Goal: Task Accomplishment & Management: Complete application form

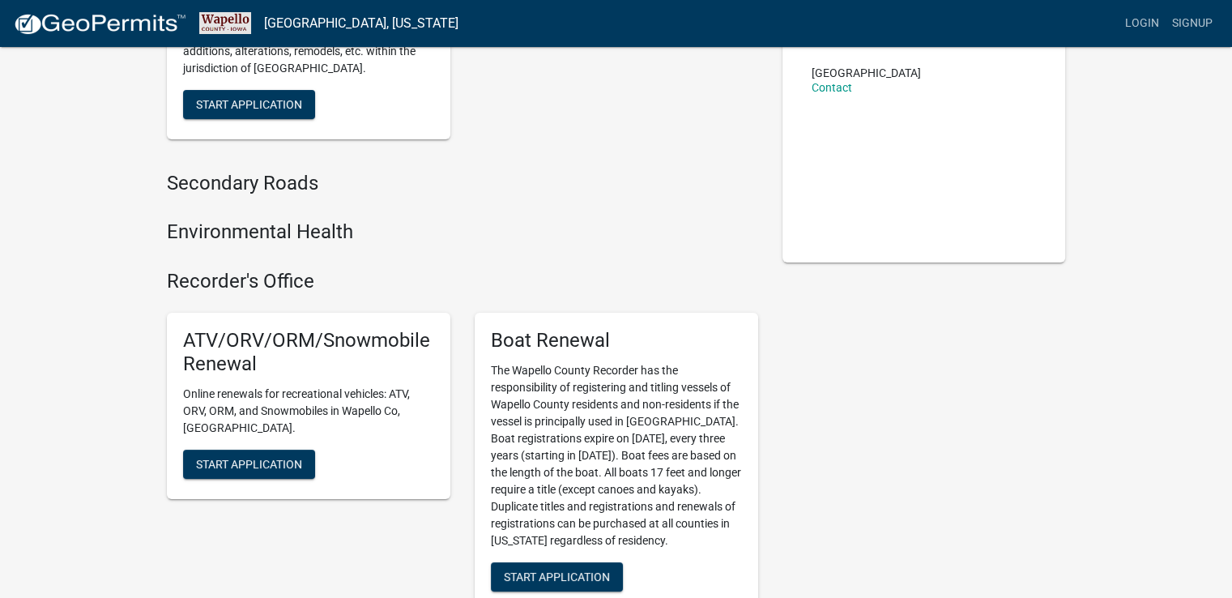
scroll to position [243, 0]
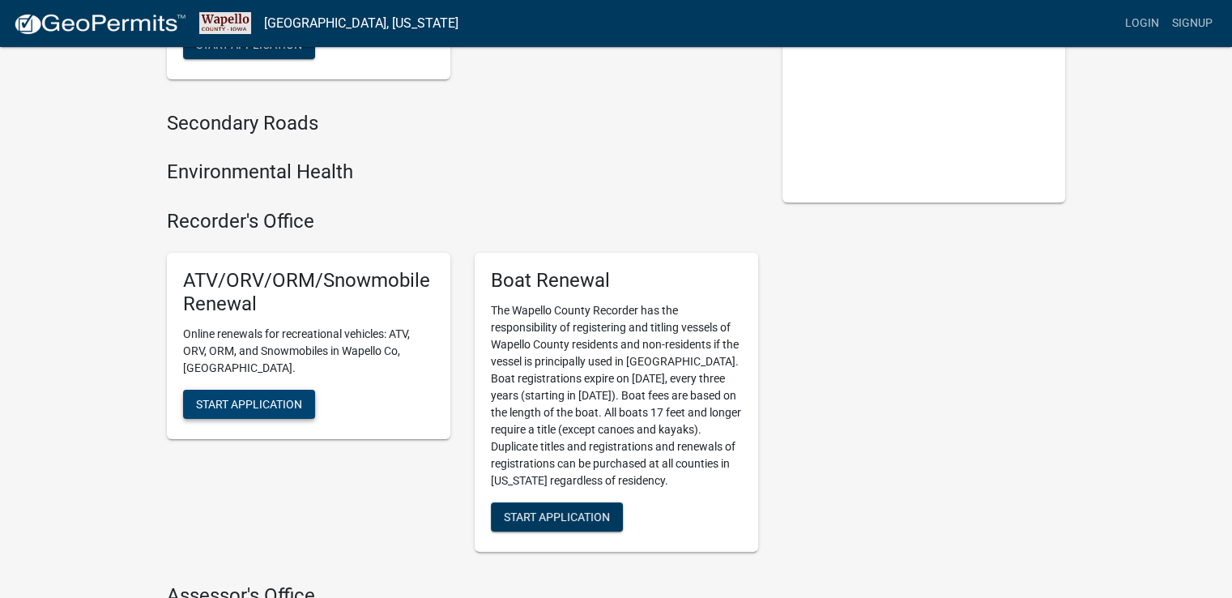
click at [236, 397] on span "Start Application" at bounding box center [249, 403] width 106 height 13
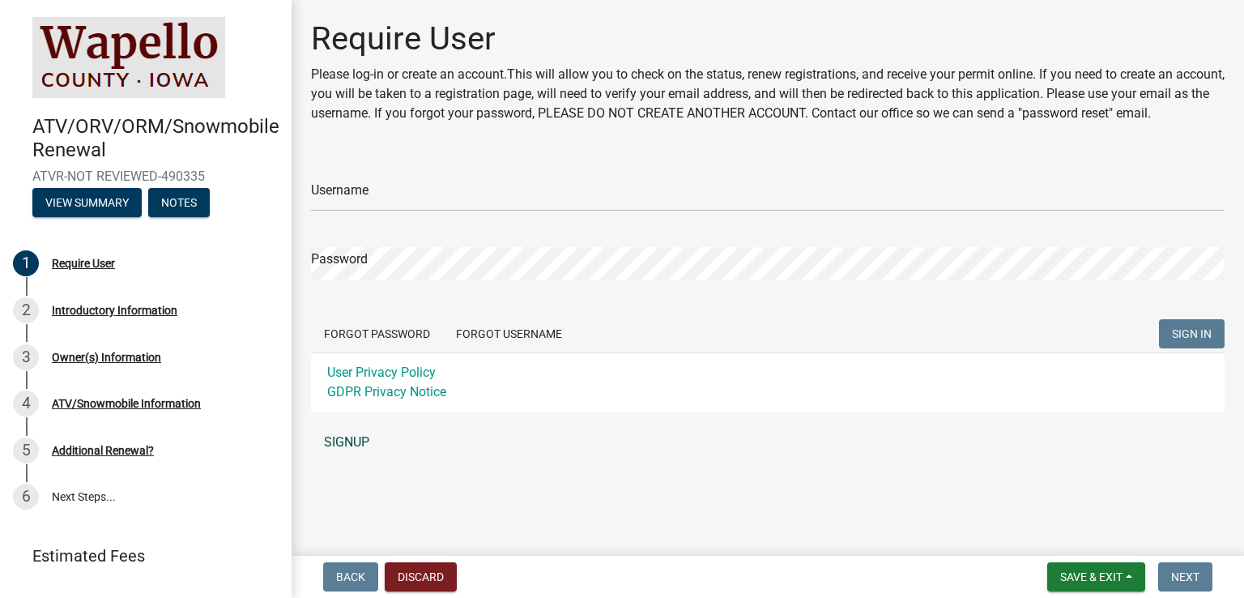
click at [347, 458] on link "SIGNUP" at bounding box center [768, 442] width 914 height 32
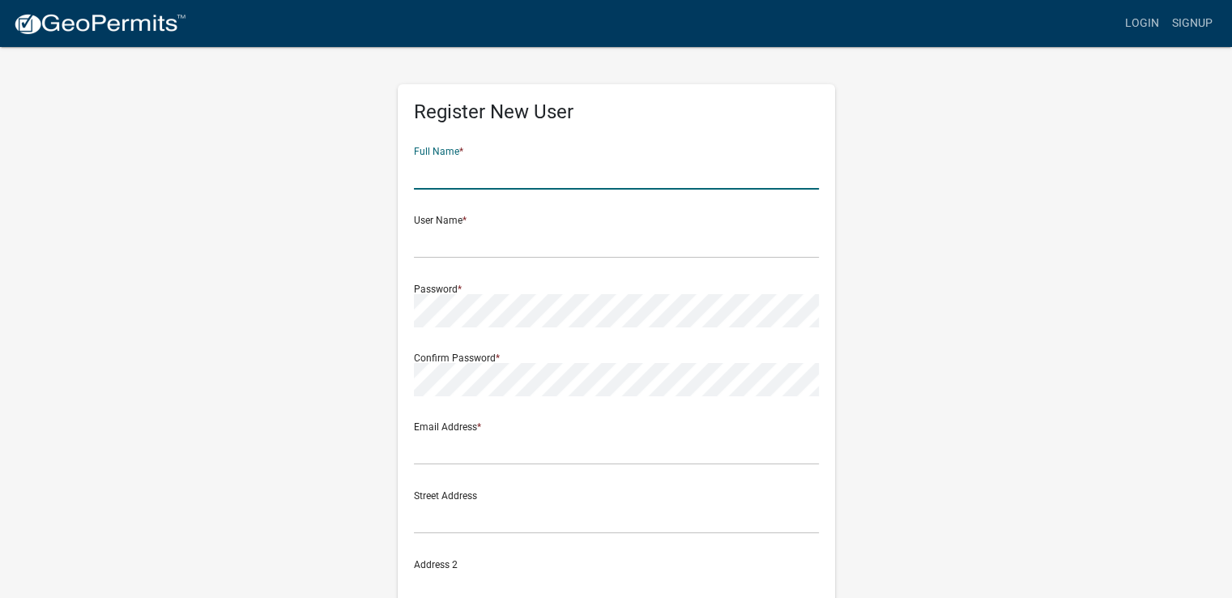
click at [503, 173] on input "text" at bounding box center [616, 172] width 405 height 33
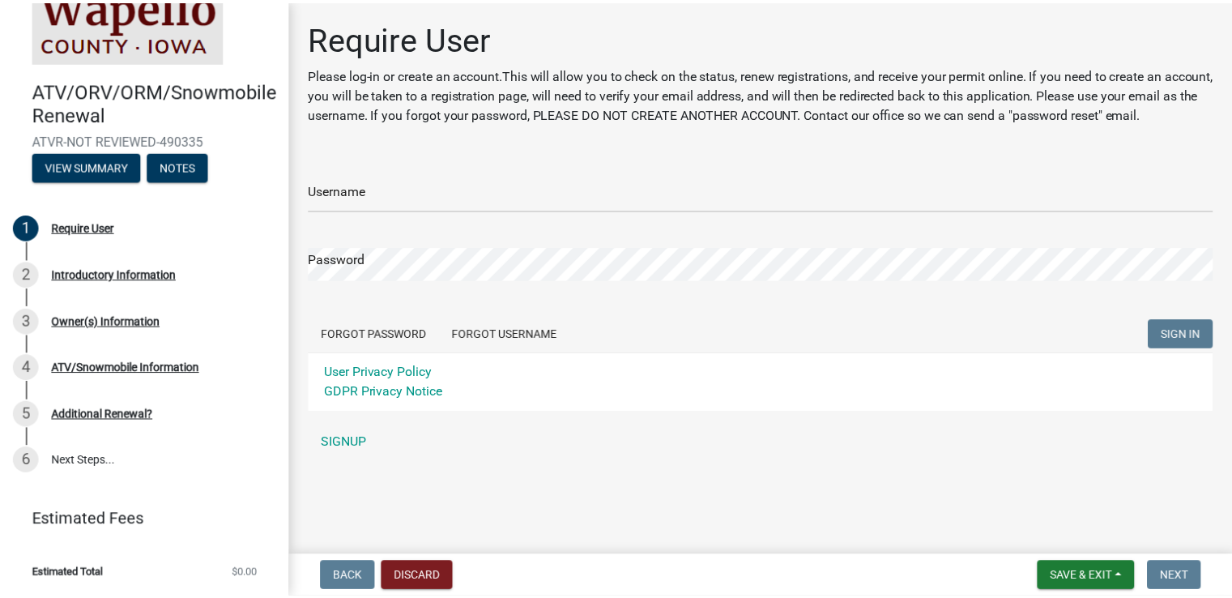
scroll to position [36, 0]
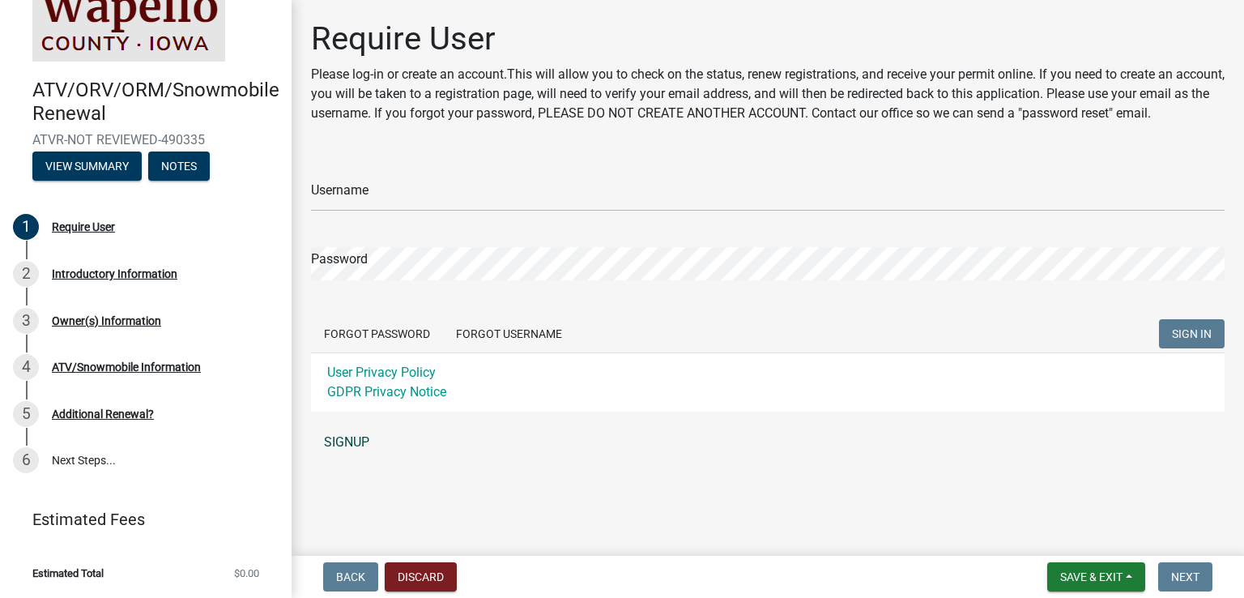
click at [350, 458] on link "SIGNUP" at bounding box center [768, 442] width 914 height 32
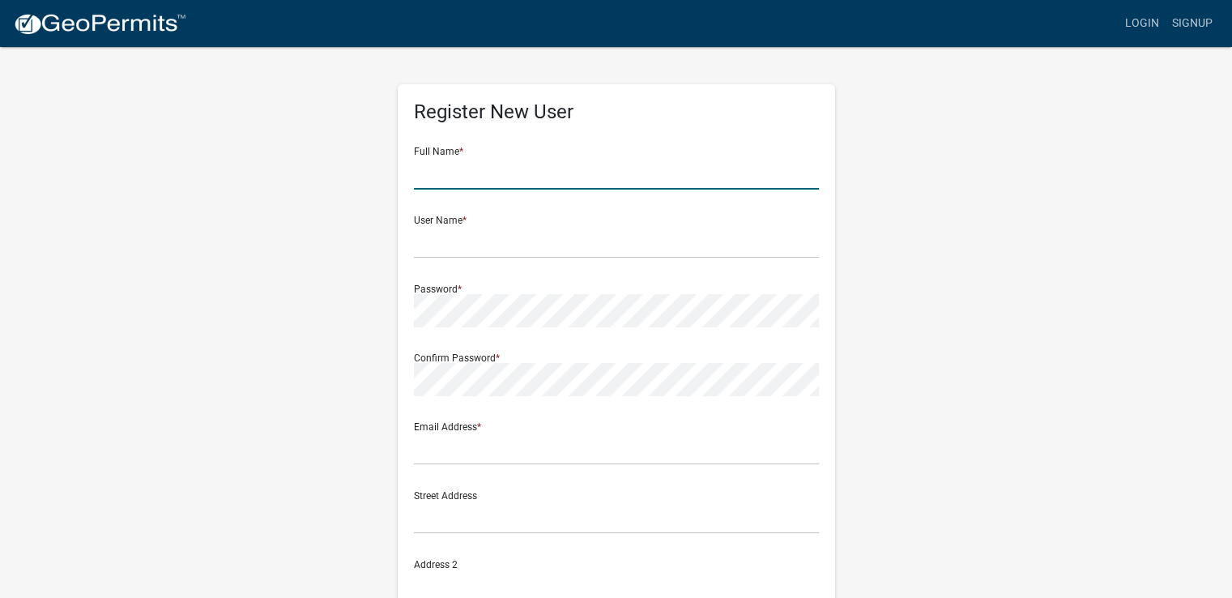
click at [450, 172] on input "text" at bounding box center [616, 172] width 405 height 33
type input "[PERSON_NAME]"
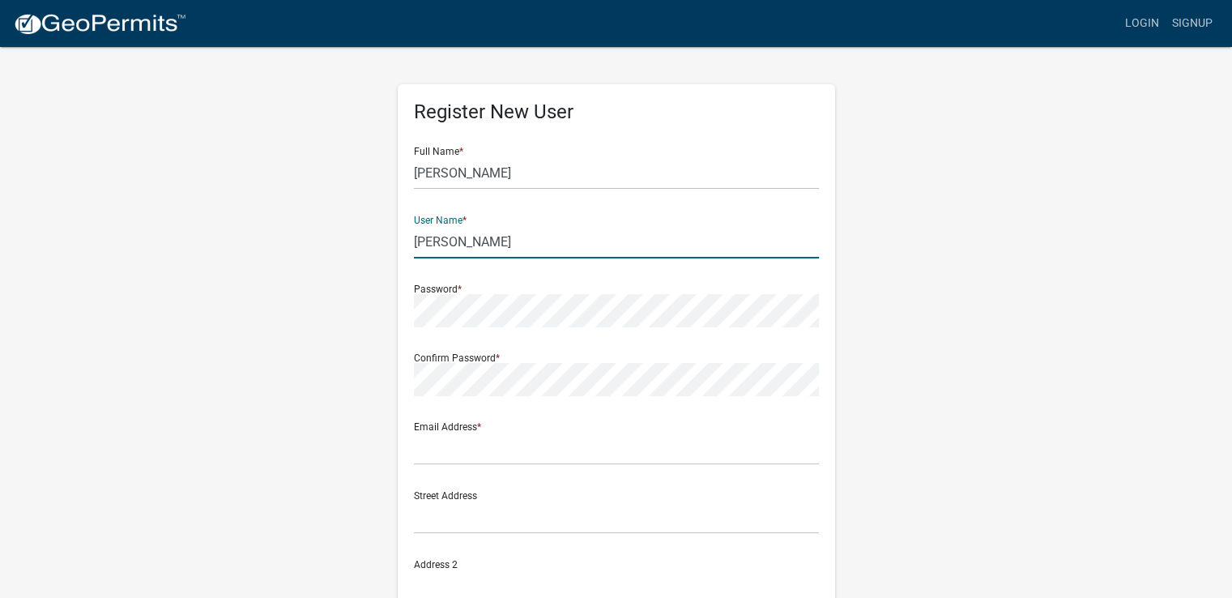
type input "[PERSON_NAME]"
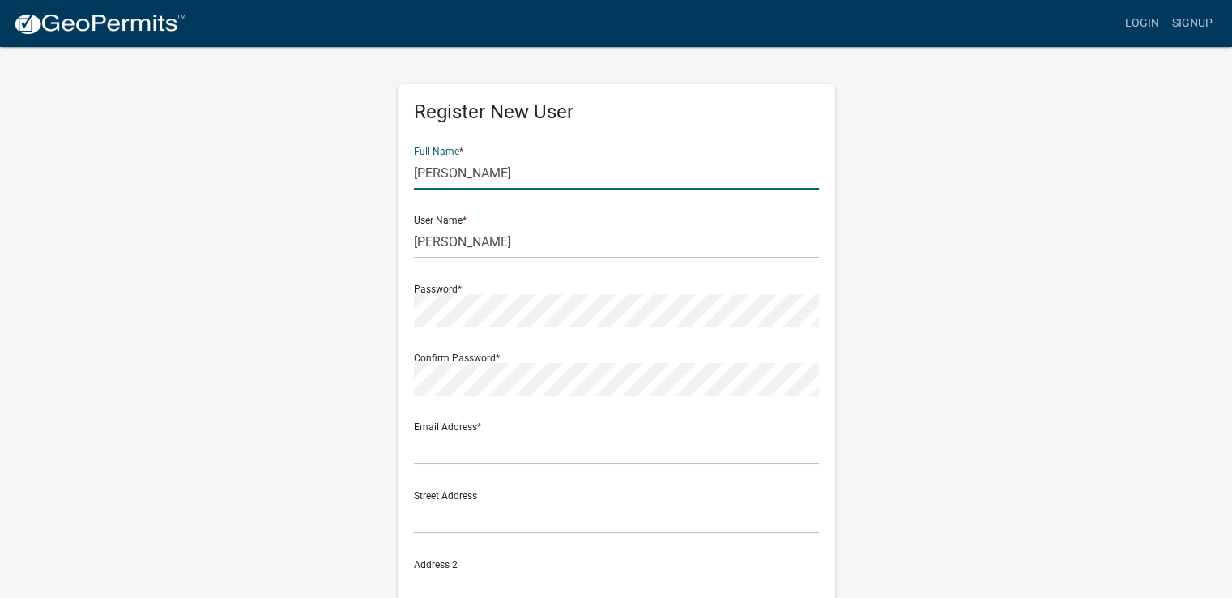
click at [450, 172] on input "[PERSON_NAME]" at bounding box center [616, 172] width 405 height 33
type input "[PERSON_NAME]"
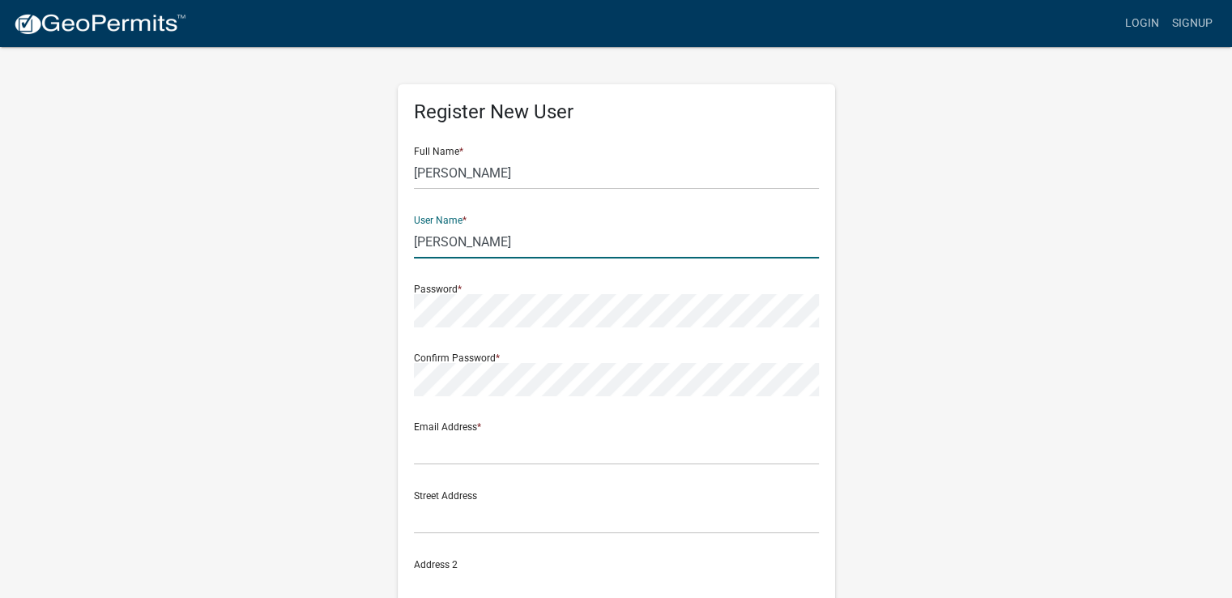
click at [461, 233] on input "[PERSON_NAME]" at bounding box center [616, 241] width 405 height 33
type input "[PERSON_NAME]"
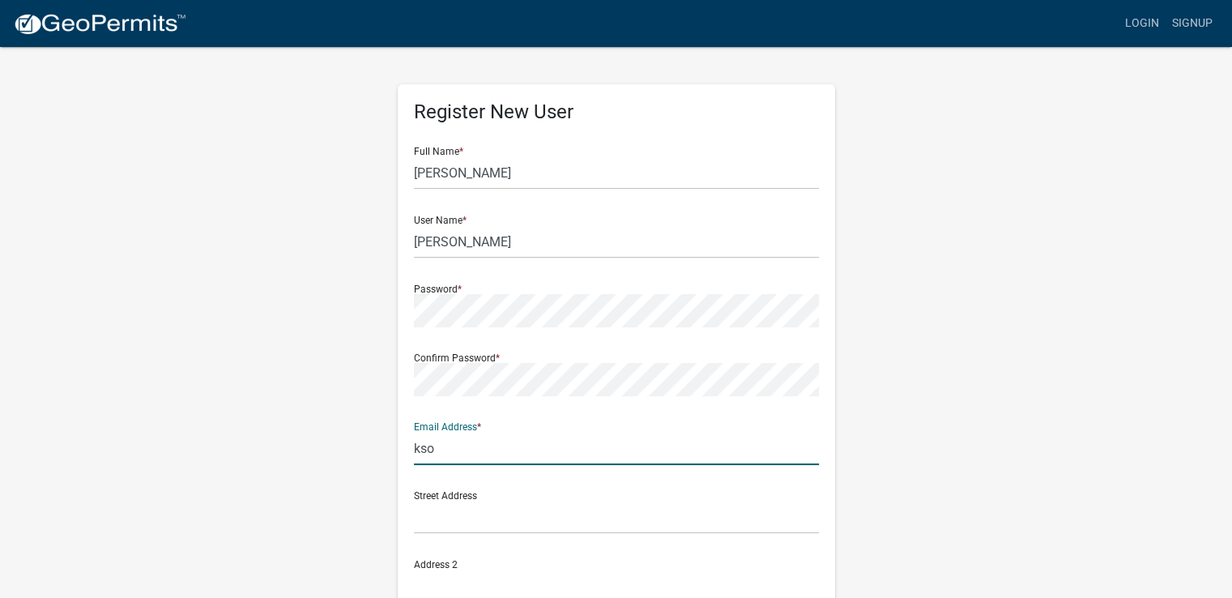
type input "[EMAIL_ADDRESS][DOMAIN_NAME]"
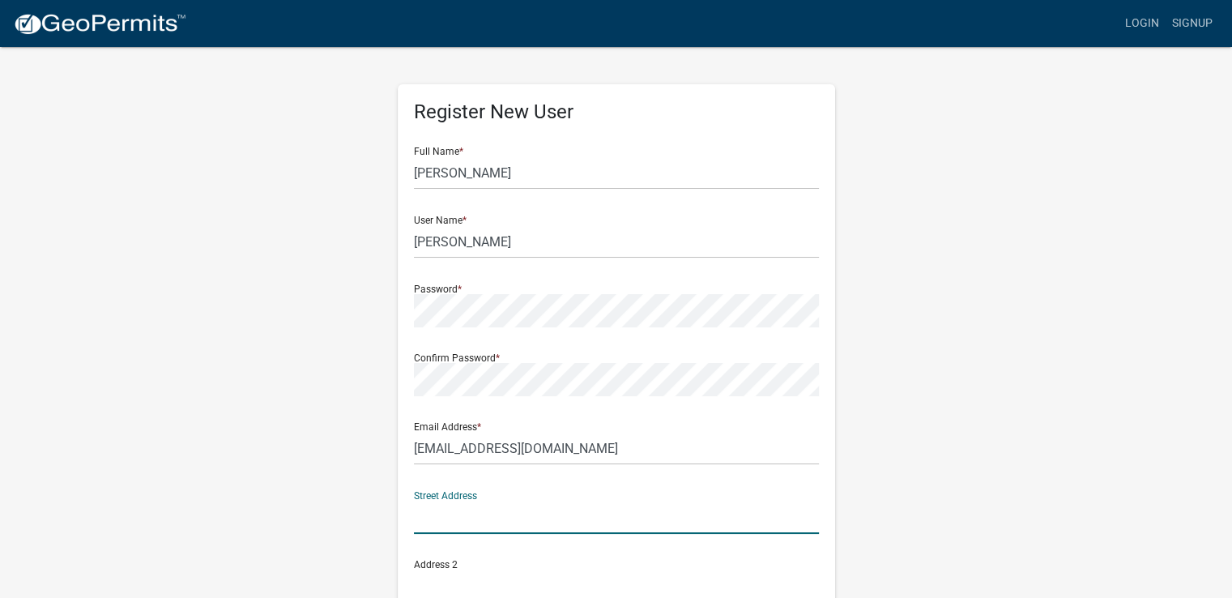
click at [474, 509] on input "text" at bounding box center [616, 517] width 405 height 33
type input "[STREET_ADDRESS]"
type input "Bloomfield"
type input "IA"
type input "52537"
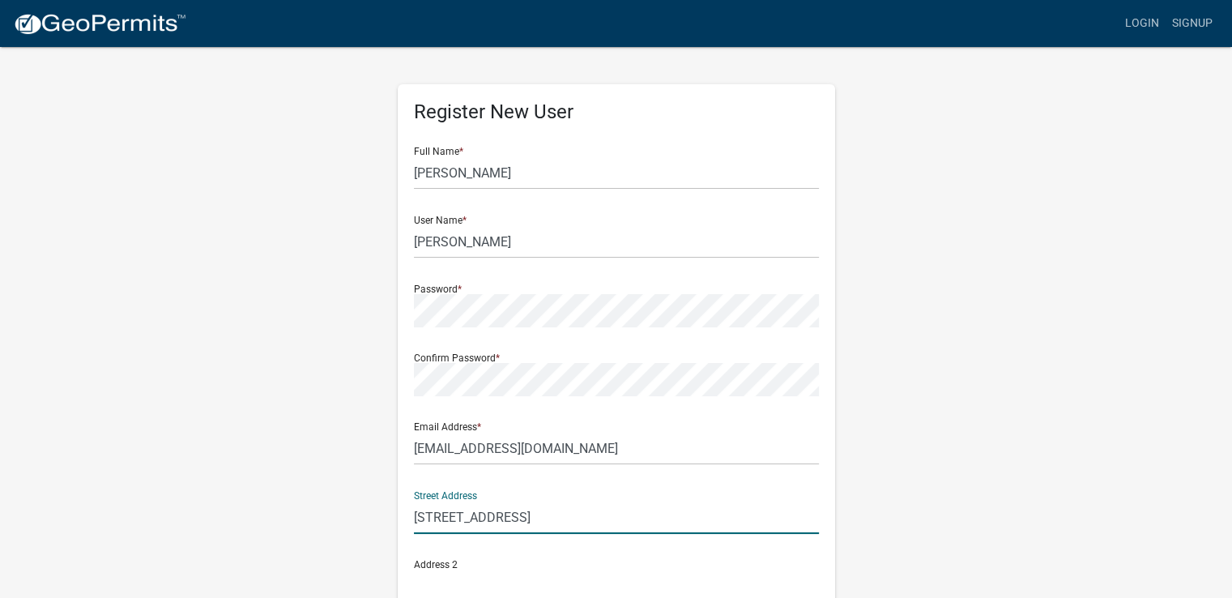
type input "6416834878"
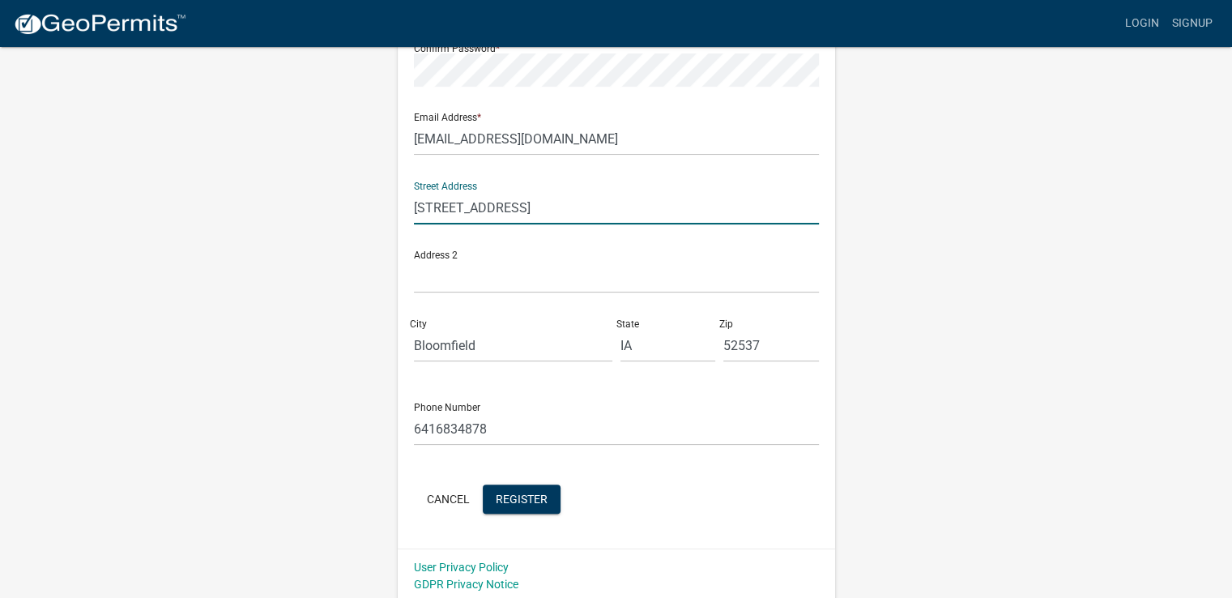
scroll to position [314, 0]
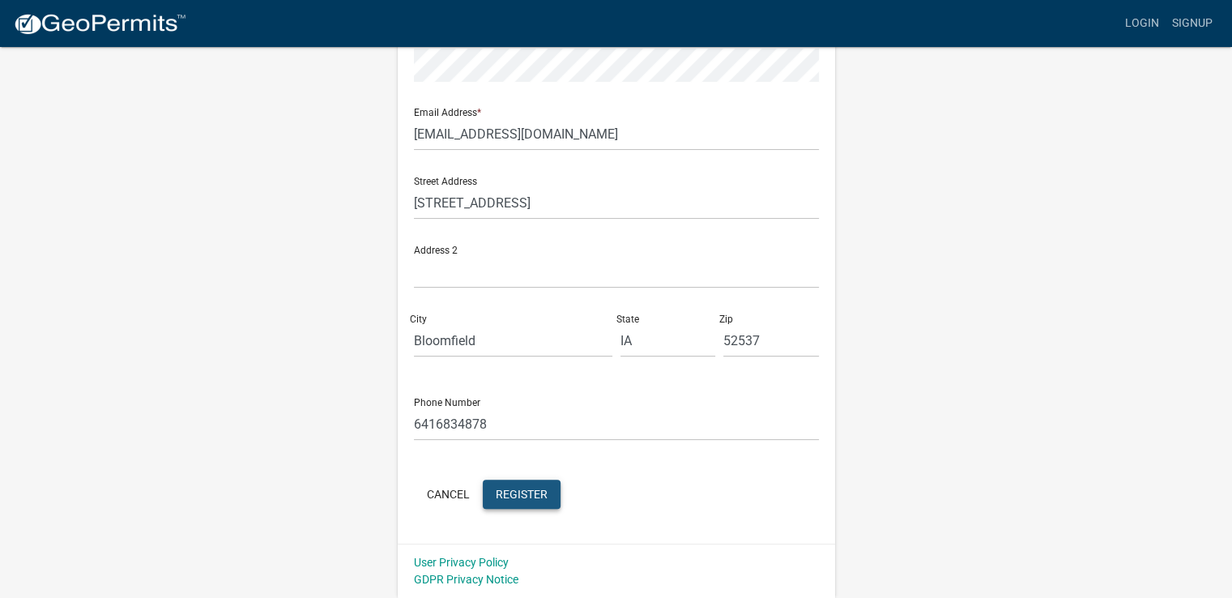
click at [522, 493] on span "Register" at bounding box center [522, 493] width 52 height 13
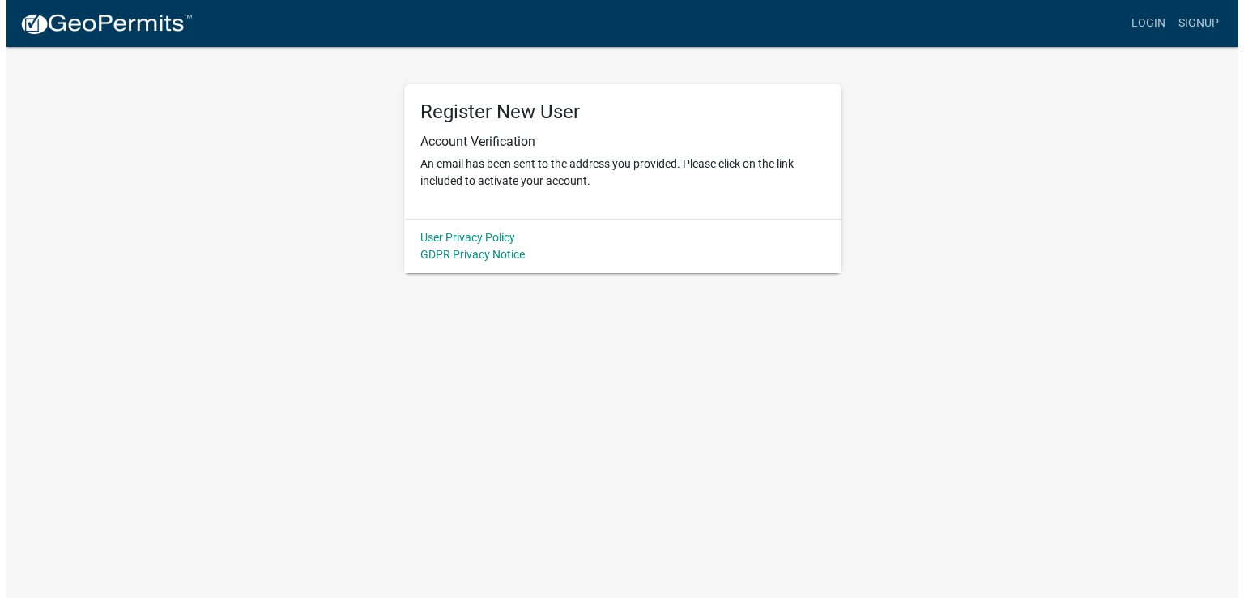
scroll to position [0, 0]
click at [580, 274] on body "Internet Explorer does NOT work with GeoPermits. Get a new browser for more sec…" at bounding box center [622, 299] width 1244 height 598
